Goal: Task Accomplishment & Management: Complete application form

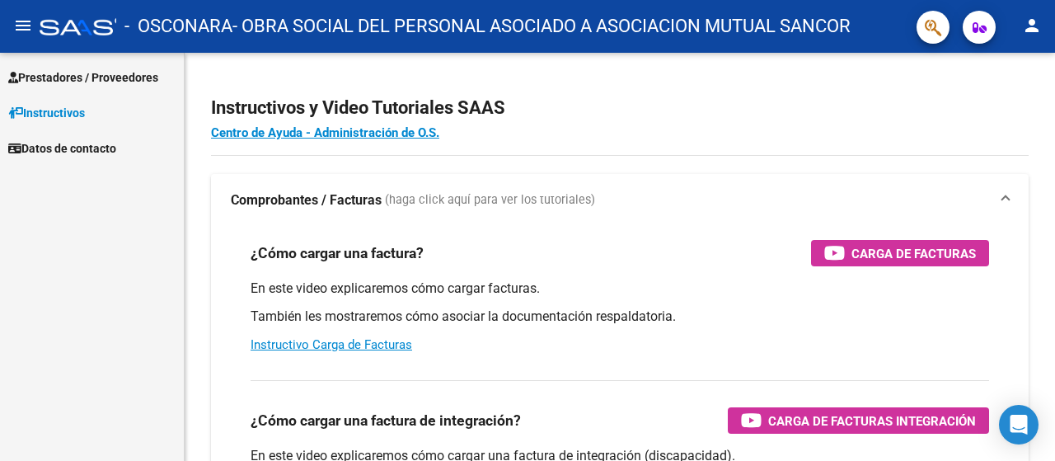
click at [80, 72] on span "Prestadores / Proveedores" at bounding box center [83, 77] width 150 height 18
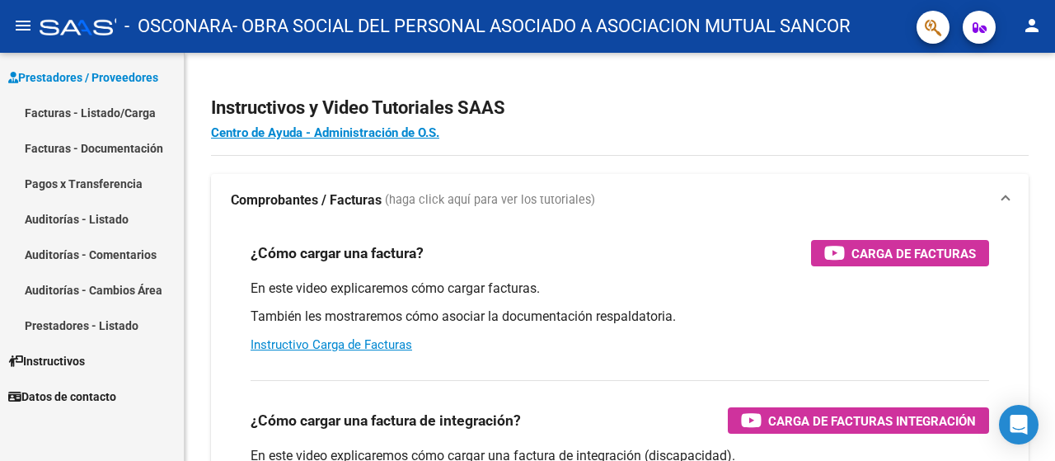
click at [98, 115] on link "Facturas - Listado/Carga" at bounding box center [92, 112] width 184 height 35
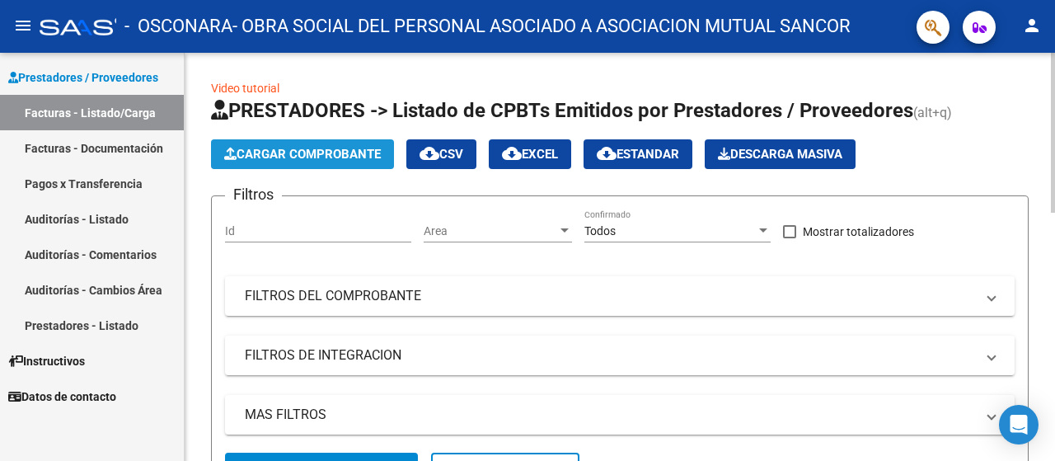
click at [312, 156] on span "Cargar Comprobante" at bounding box center [302, 154] width 157 height 15
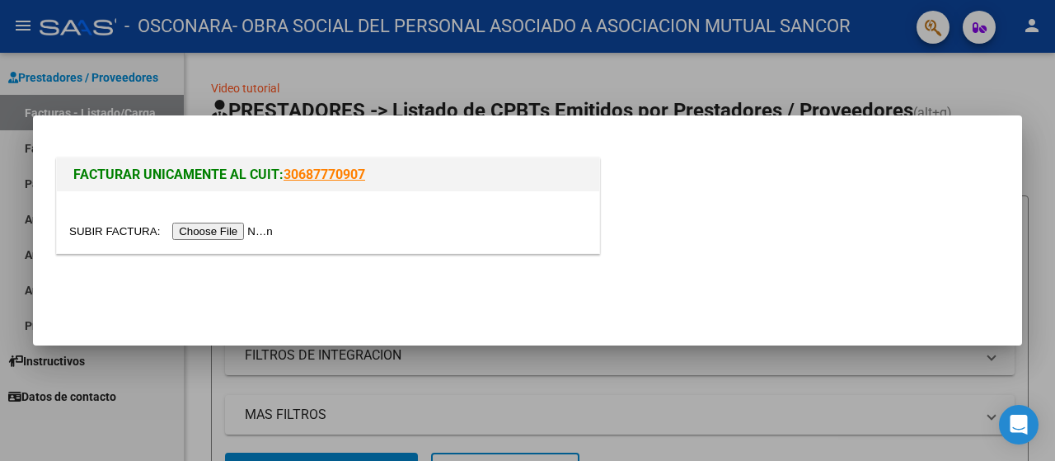
click at [232, 237] on input "file" at bounding box center [173, 231] width 209 height 17
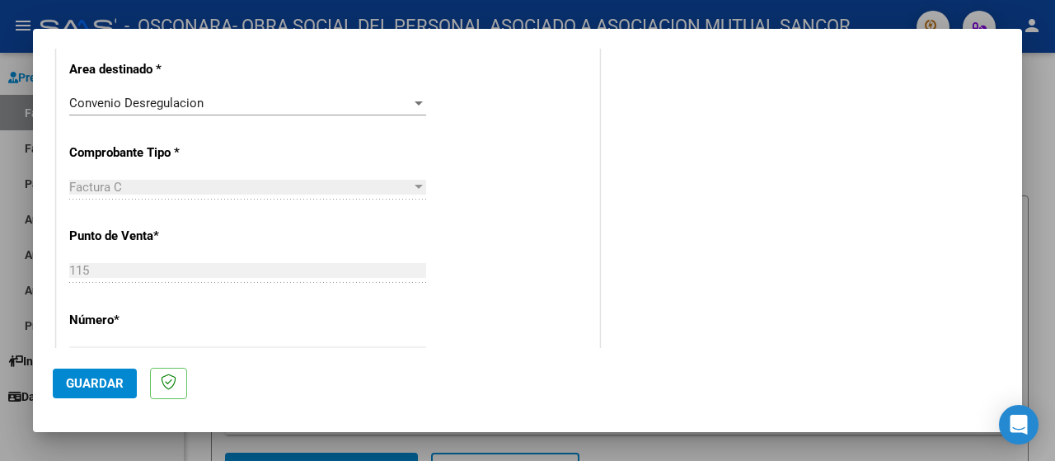
scroll to position [165, 0]
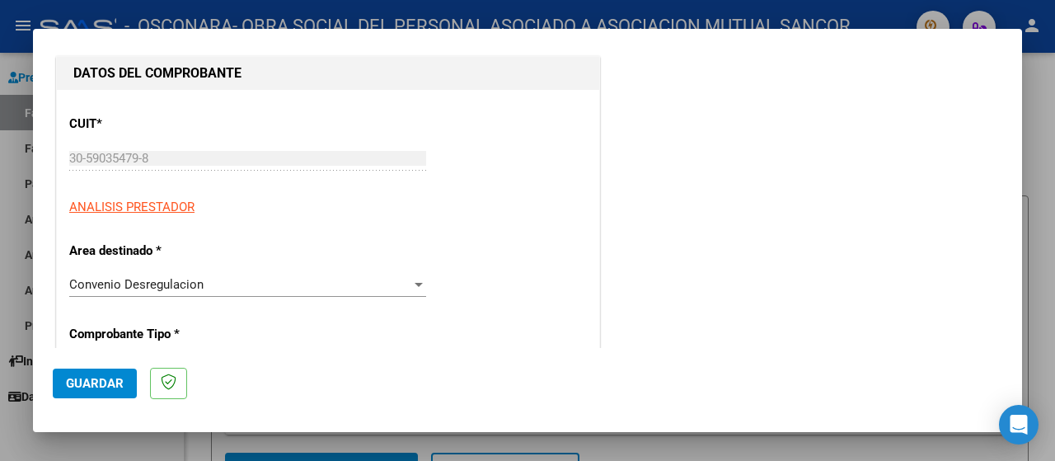
click at [203, 288] on div "Convenio Desregulacion" at bounding box center [240, 284] width 342 height 15
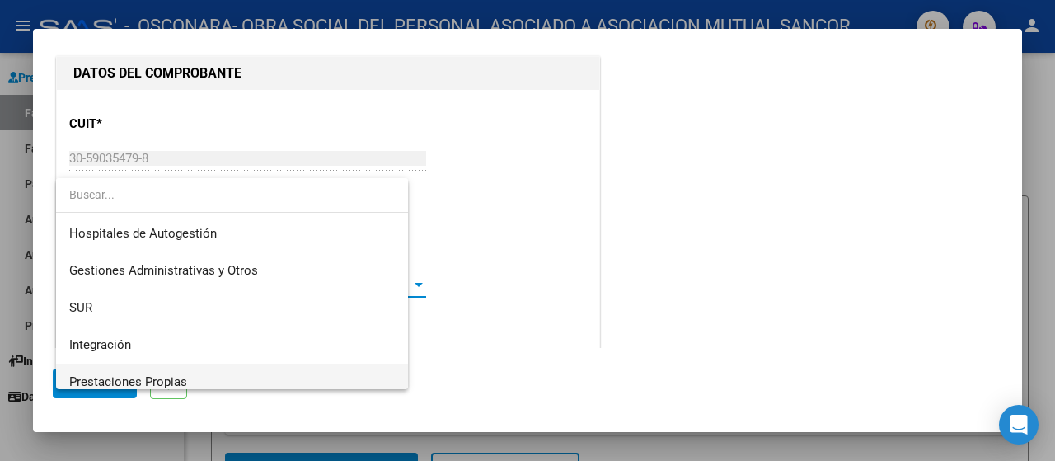
scroll to position [135, 0]
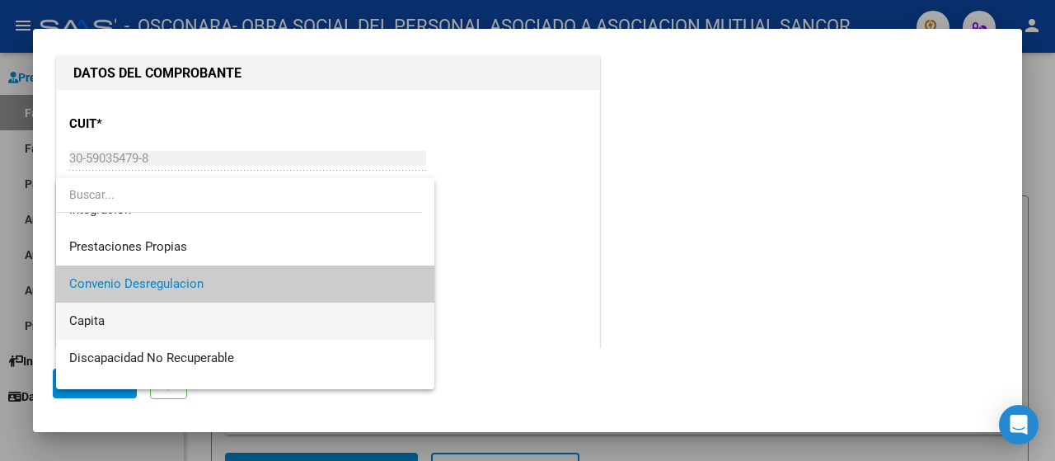
click at [156, 309] on span "Capita" at bounding box center [245, 321] width 353 height 37
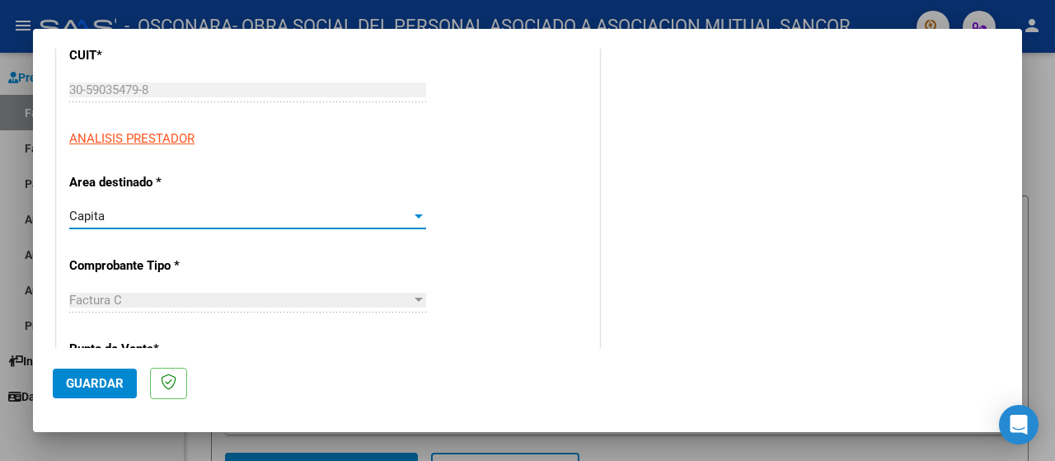
scroll to position [0, 0]
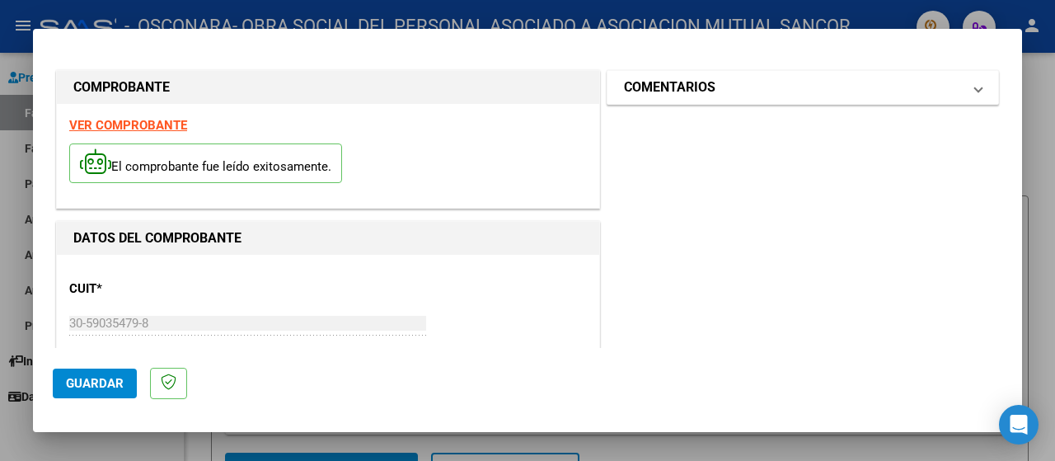
click at [669, 87] on h1 "COMENTARIOS" at bounding box center [670, 87] width 92 height 20
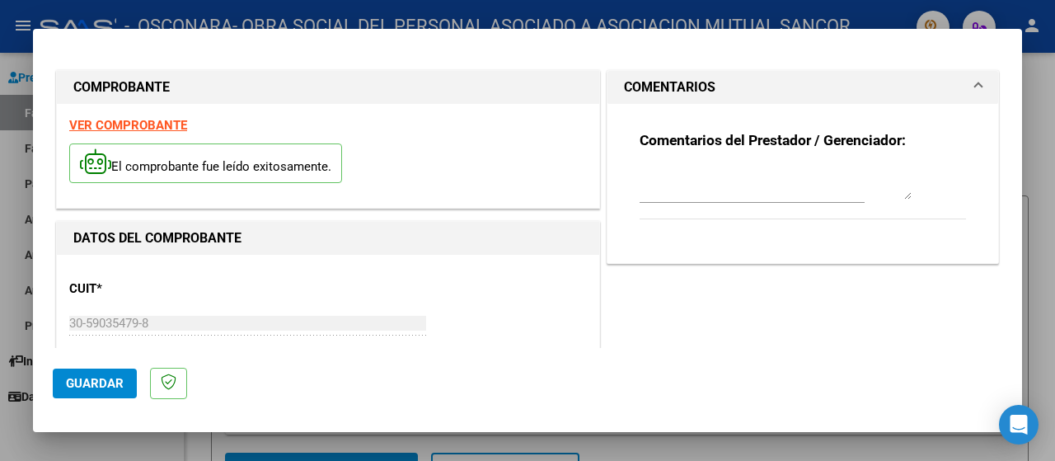
click at [690, 194] on textarea at bounding box center [776, 183] width 272 height 33
paste textarea "DNI 28331250 [PERSON_NAME] [PERSON_NAME]"
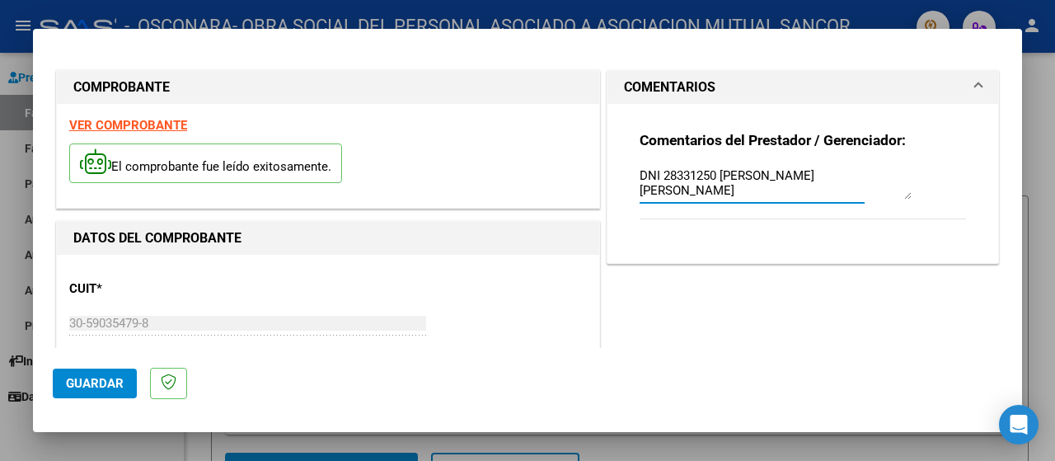
click at [640, 176] on textarea "DNI 28331250 [PERSON_NAME] [PERSON_NAME]" at bounding box center [776, 183] width 272 height 33
click at [640, 175] on textarea "DNI 28331250 [PERSON_NAME] [PERSON_NAME]" at bounding box center [776, 183] width 272 height 33
type textarea "DEUDA DNI 28331250 [PERSON_NAME] [PERSON_NAME]"
click at [106, 385] on span "Guardar" at bounding box center [95, 383] width 58 height 15
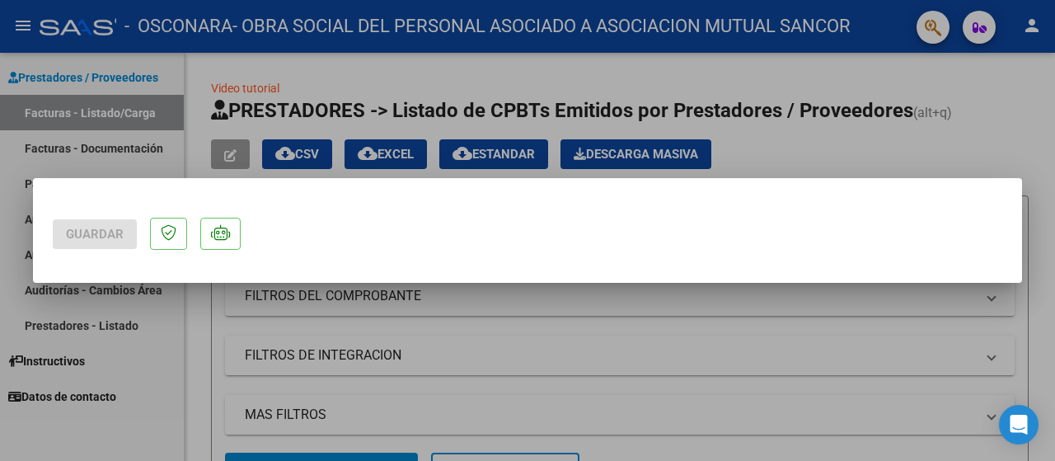
click at [219, 336] on div at bounding box center [527, 230] width 1055 height 461
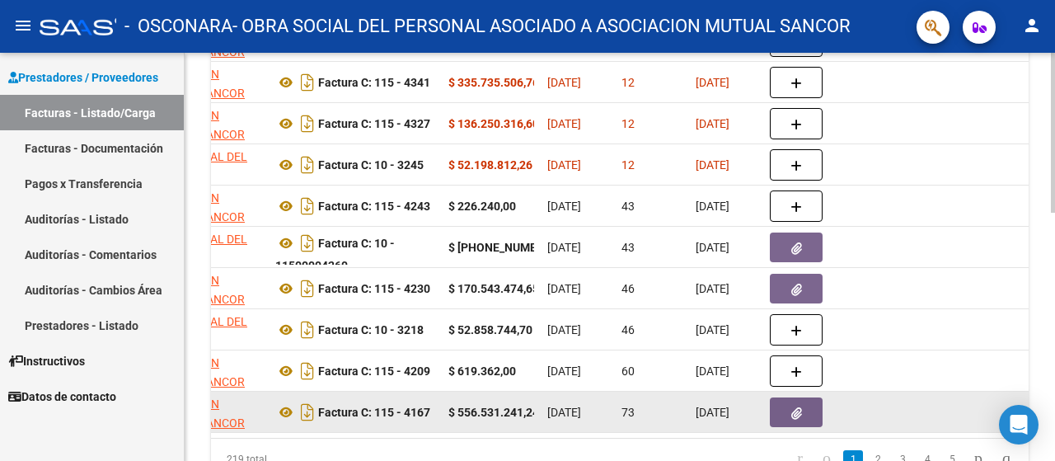
scroll to position [495, 0]
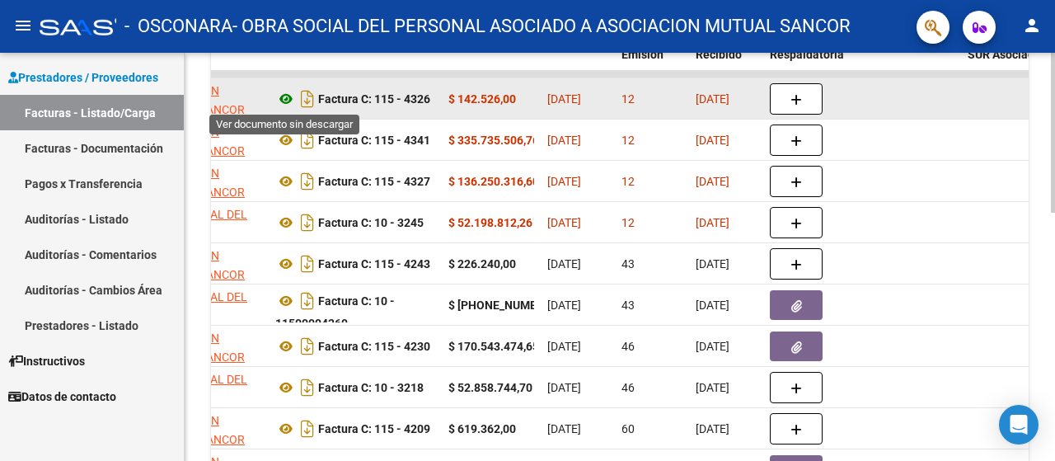
click at [288, 96] on icon at bounding box center [285, 99] width 21 height 20
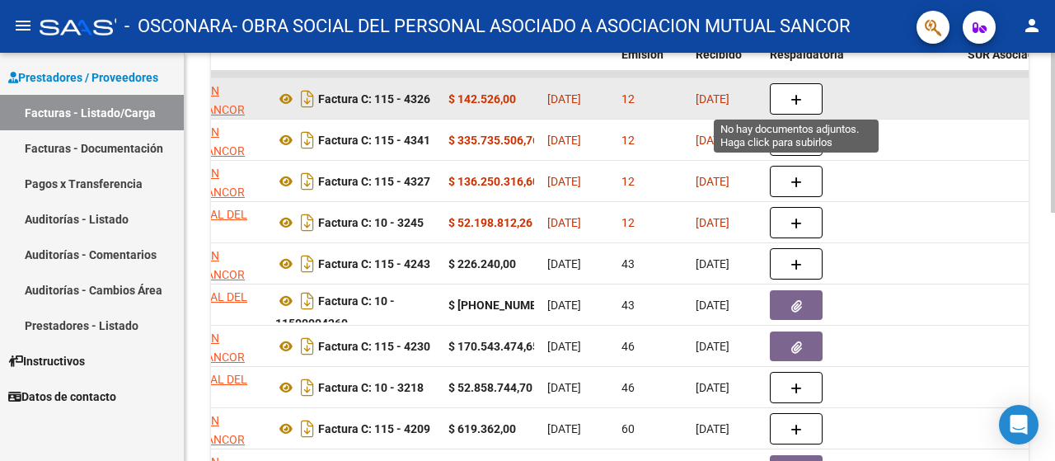
click at [791, 94] on icon "button" at bounding box center [797, 100] width 12 height 12
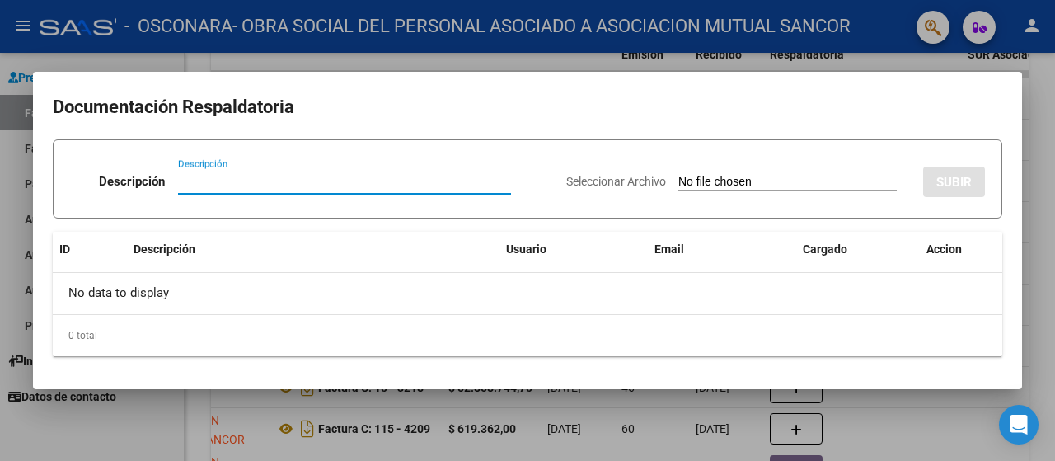
click at [234, 182] on input "Descripción" at bounding box center [344, 181] width 333 height 15
paste input "DNI 28331250 [PERSON_NAME] [PERSON_NAME]"
click at [178, 174] on input "DNI 28331250 [PERSON_NAME] [PERSON_NAME]" at bounding box center [344, 181] width 333 height 15
type input "MAIL DNI 28331250 [PERSON_NAME] [PERSON_NAME]"
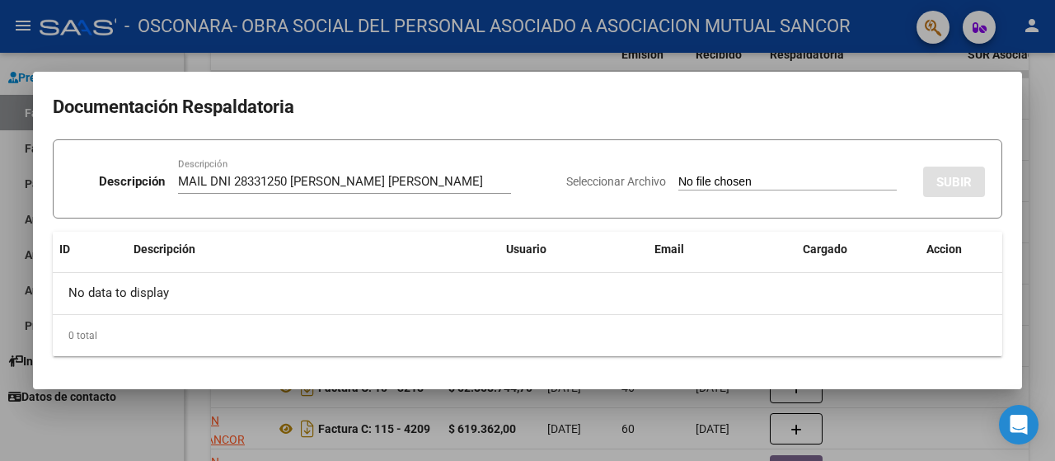
click at [686, 178] on input "Seleccionar Archivo" at bounding box center [787, 183] width 218 height 16
type input "C:\fakepath\DEUDA A CARGO DE OSCONARA DNI 28331250 [PERSON_NAME] [PERSON_NAME] …"
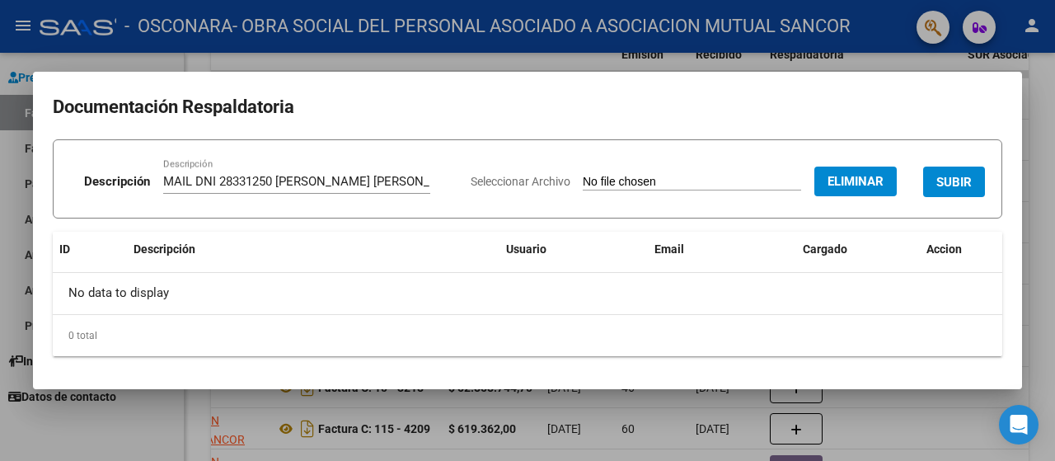
click at [951, 179] on span "SUBIR" at bounding box center [953, 182] width 35 height 15
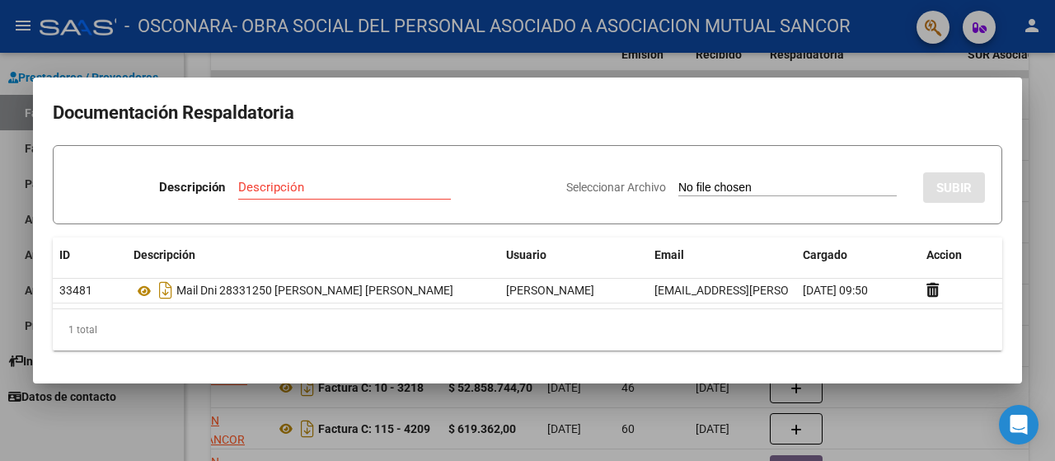
click at [1049, 171] on div at bounding box center [527, 230] width 1055 height 461
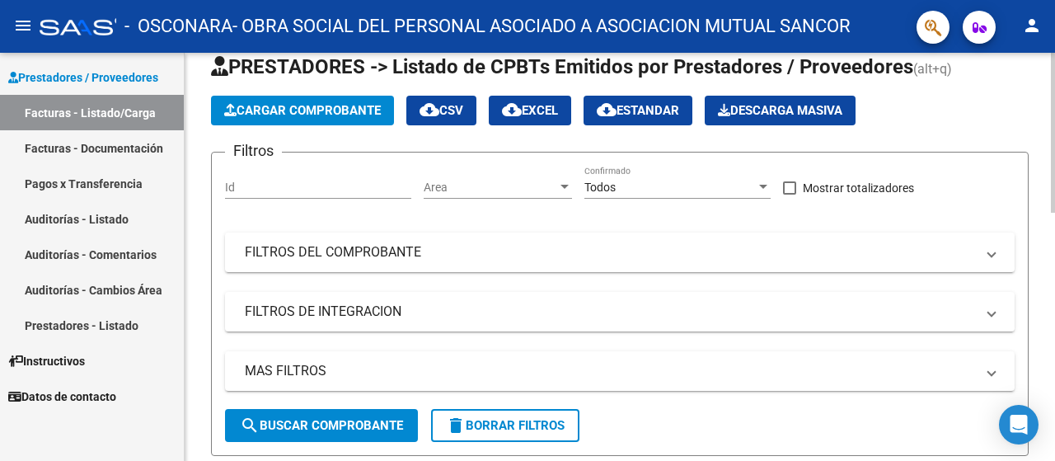
scroll to position [0, 0]
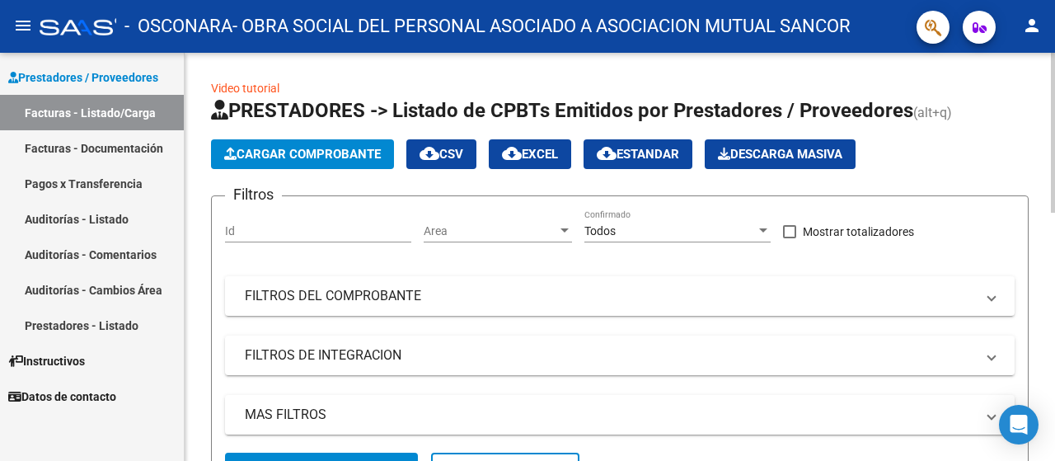
click at [310, 141] on button "Cargar Comprobante" at bounding box center [302, 154] width 183 height 30
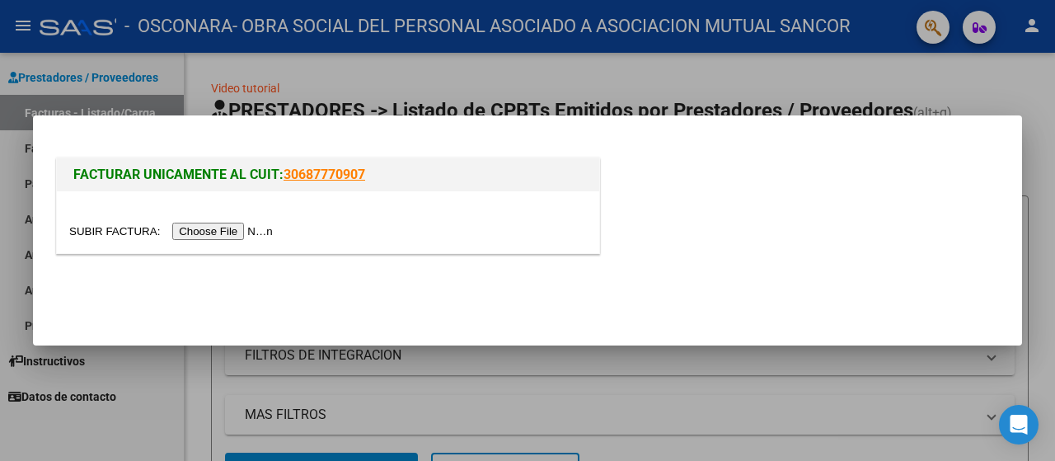
click at [211, 237] on input "file" at bounding box center [173, 231] width 209 height 17
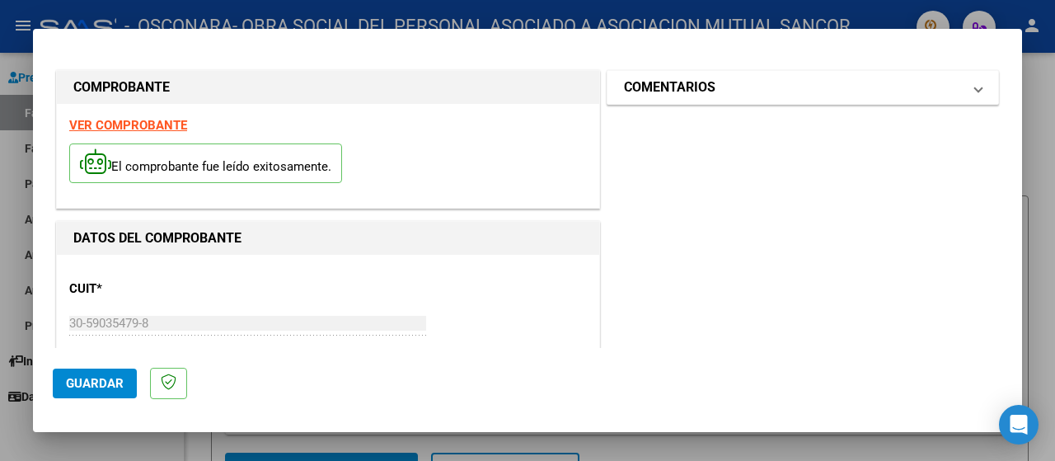
click at [696, 91] on h1 "COMENTARIOS" at bounding box center [670, 87] width 92 height 20
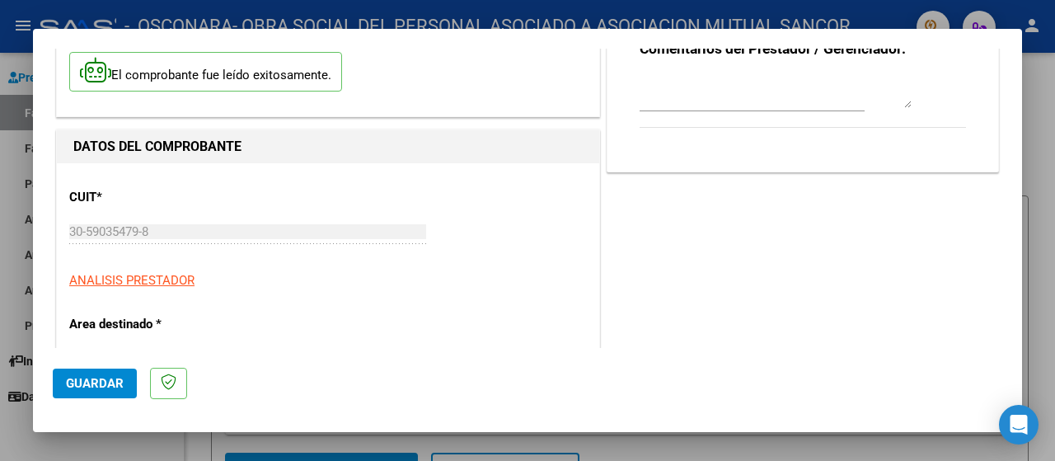
scroll to position [165, 0]
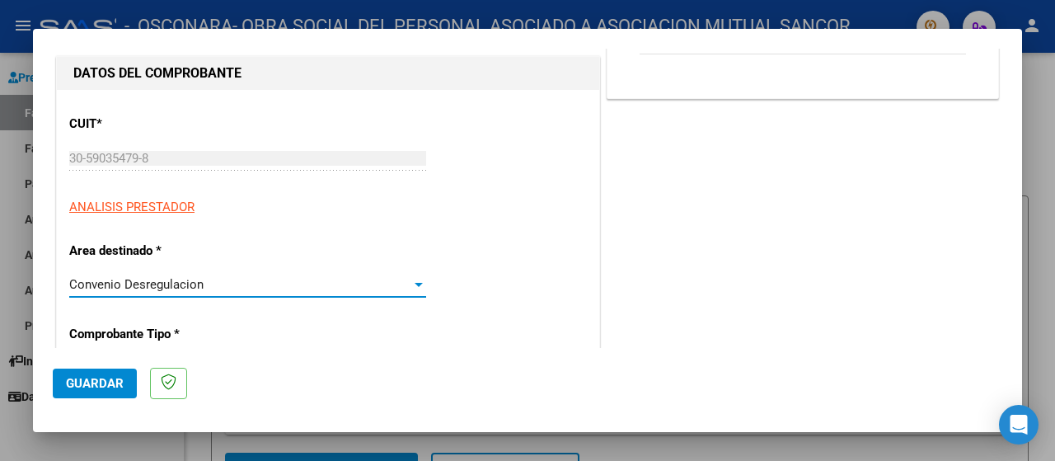
click at [205, 281] on div "Convenio Desregulacion" at bounding box center [240, 284] width 342 height 15
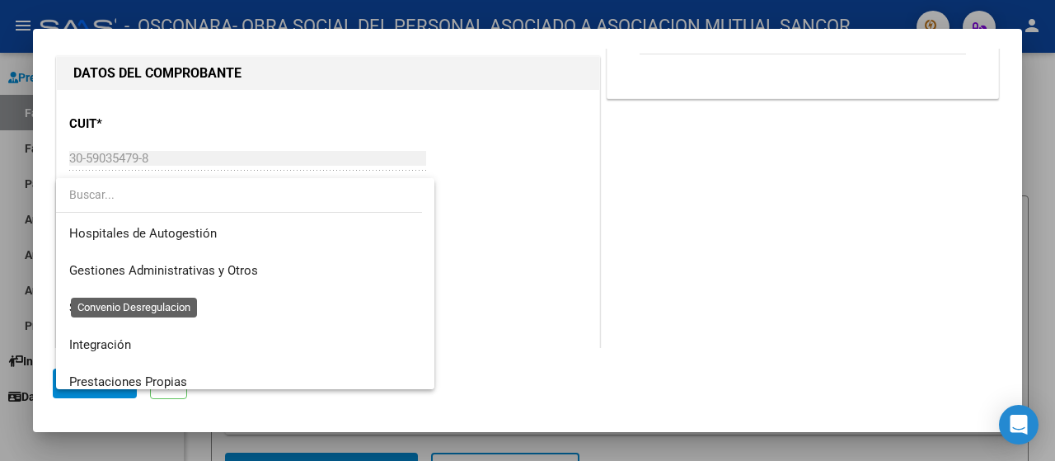
scroll to position [135, 0]
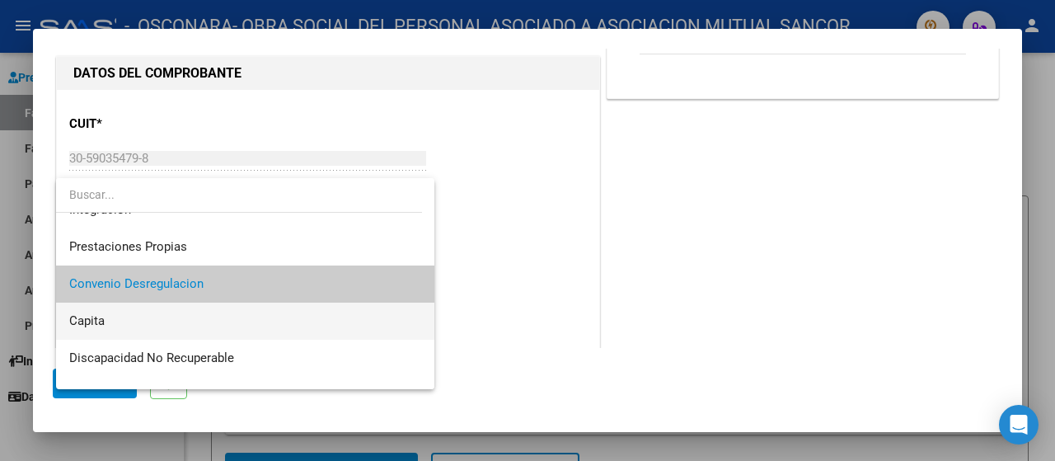
click at [130, 312] on span "Capita" at bounding box center [245, 321] width 353 height 37
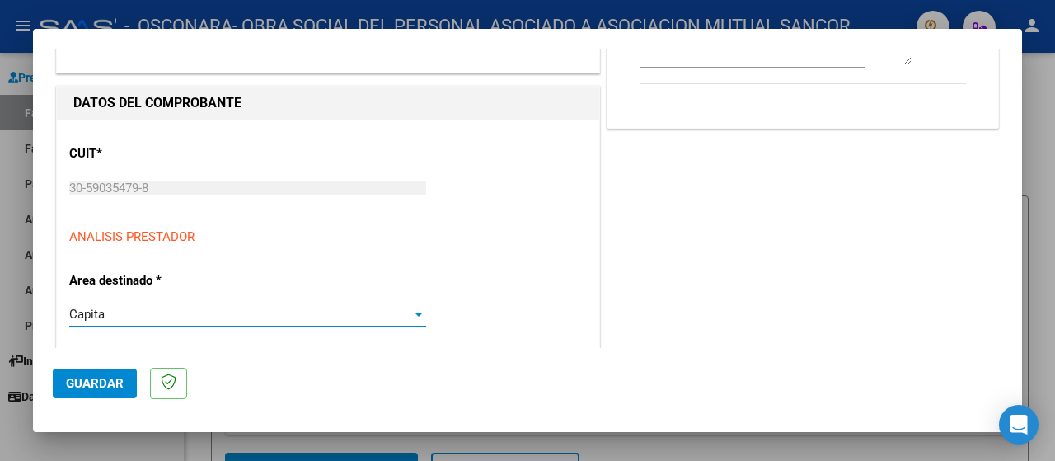
scroll to position [0, 0]
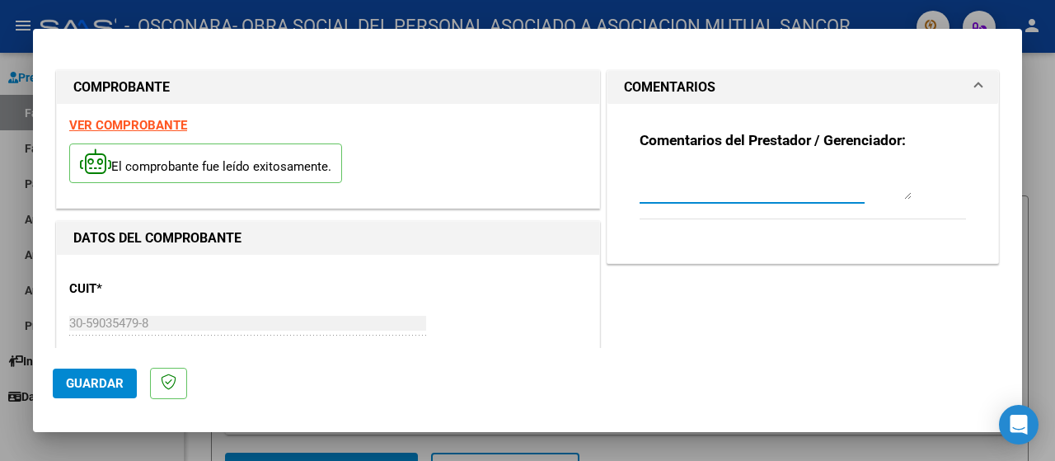
click at [711, 185] on textarea at bounding box center [776, 183] width 272 height 33
paste textarea "DNI 16232922 CAMERA [PERSON_NAME]"
type textarea "DEUDA DNI 16232922 CAMERA [PERSON_NAME]"
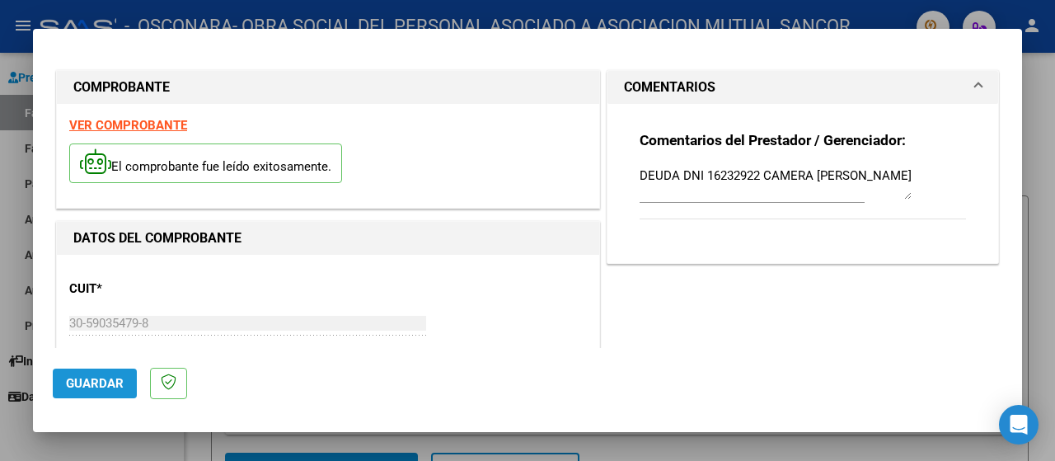
click at [74, 372] on button "Guardar" at bounding box center [95, 383] width 84 height 30
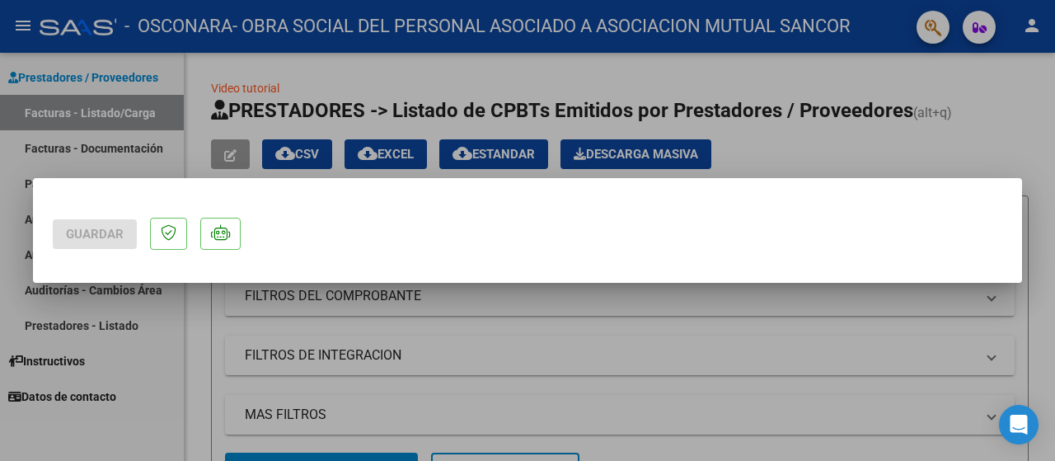
click at [508, 329] on div at bounding box center [527, 230] width 1055 height 461
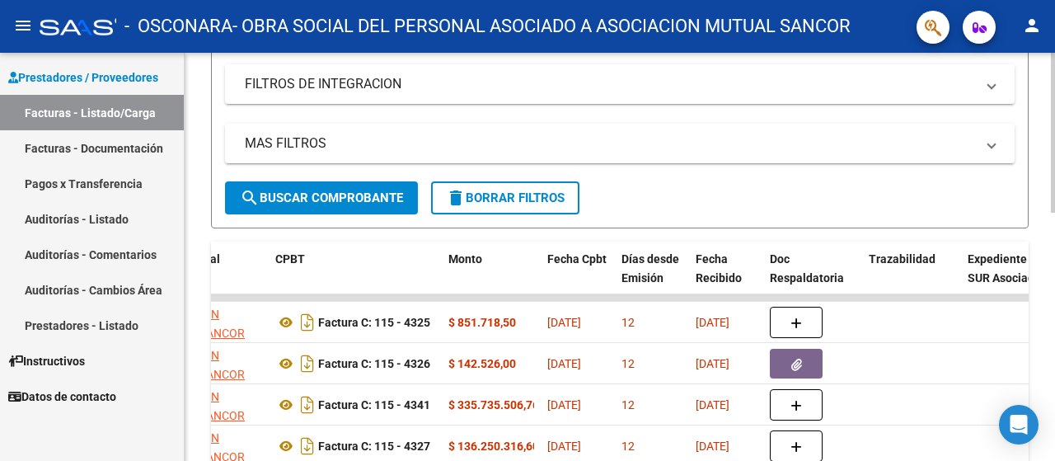
scroll to position [330, 0]
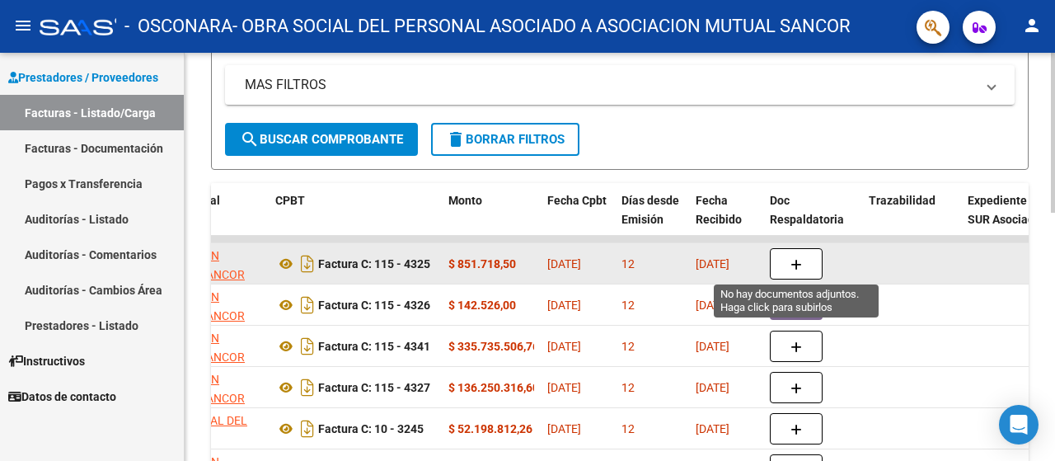
click at [804, 255] on button "button" at bounding box center [796, 263] width 53 height 31
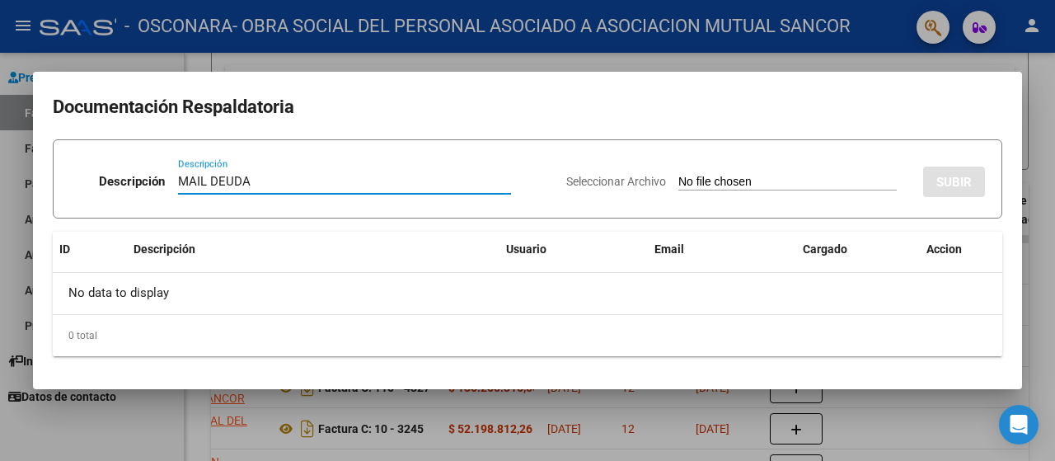
paste input "DNI 16232922 CAMERA [PERSON_NAME]"
type input "MAIL DEUDA DNI 16232922 CAMERA [PERSON_NAME]"
click at [681, 171] on div "Seleccionar Archivo SUBIR" at bounding box center [775, 178] width 419 height 50
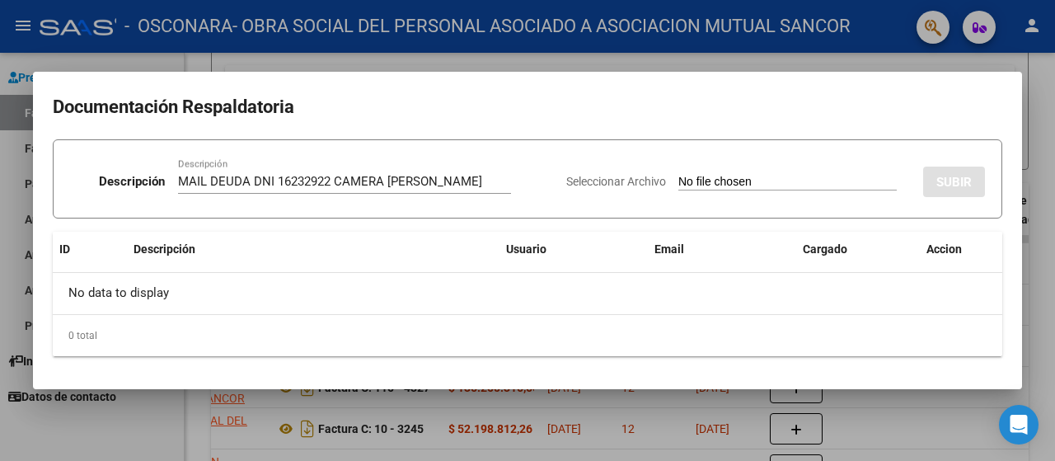
click at [699, 182] on input "Seleccionar Archivo" at bounding box center [787, 183] width 218 height 16
type input "C:\fakepath\DEUDA A CARGO DE OSCONARA DNI 16232922 CAMERA [PERSON_NAME] (1).pdf"
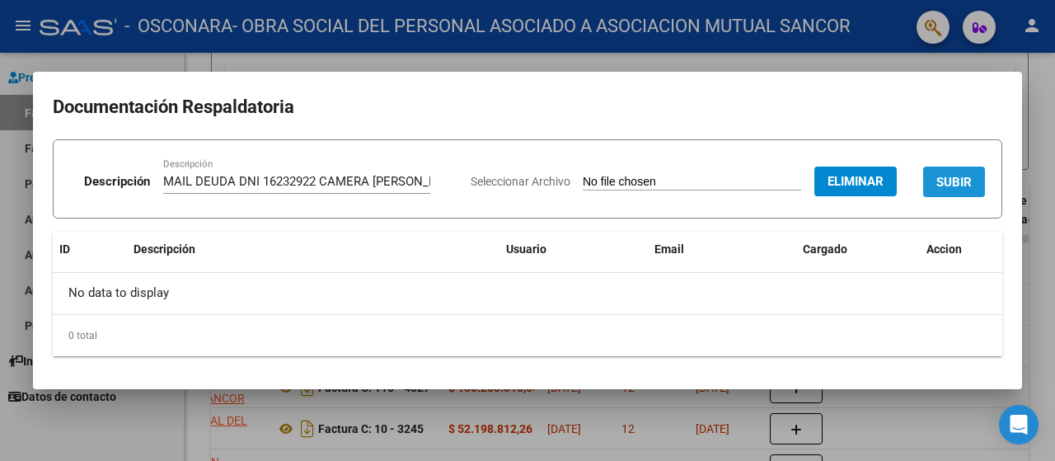
click at [956, 177] on span "SUBIR" at bounding box center [953, 182] width 35 height 15
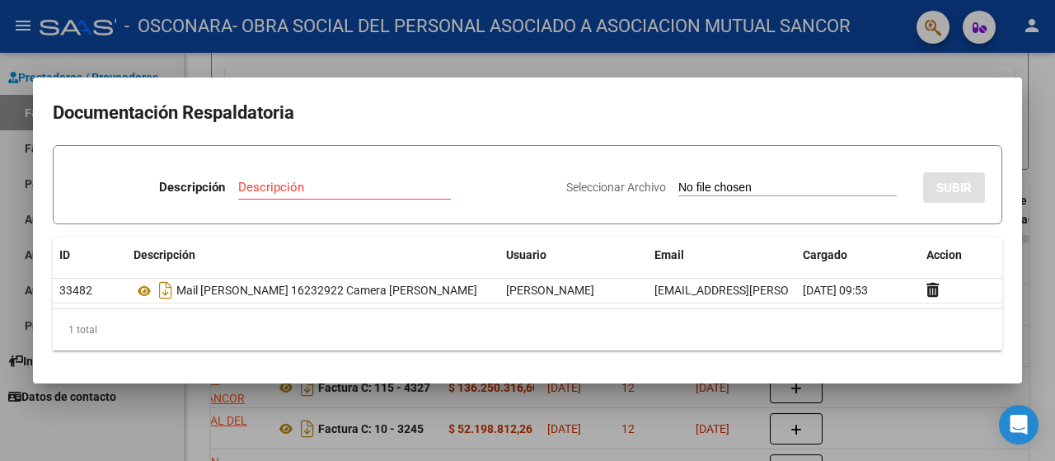
click at [508, 63] on div at bounding box center [527, 230] width 1055 height 461
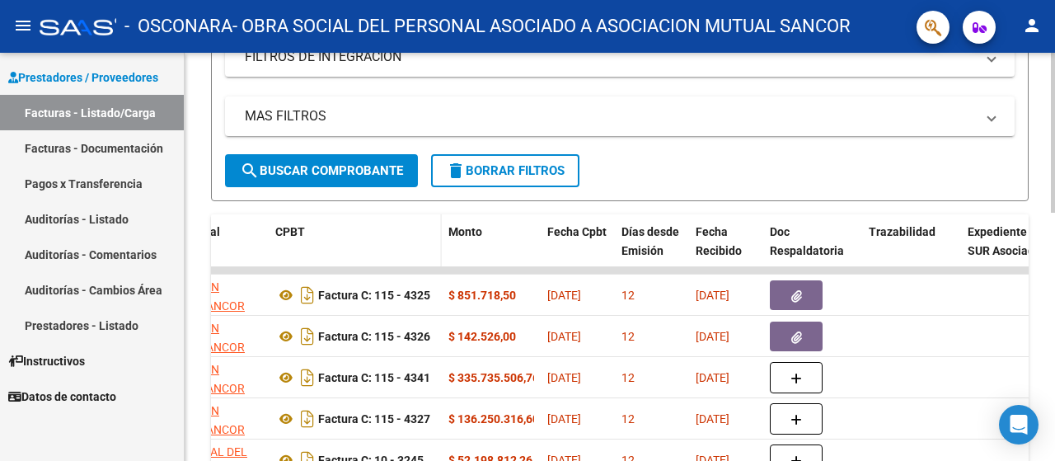
scroll to position [330, 0]
